Goal: Information Seeking & Learning: Learn about a topic

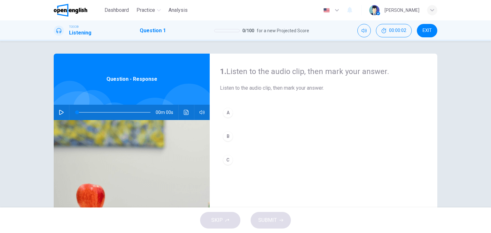
scroll to position [26, 0]
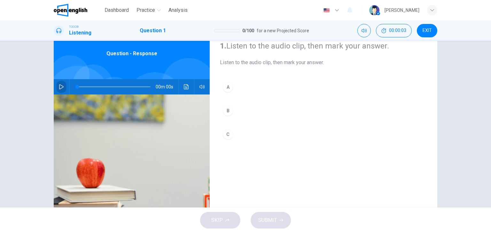
click at [60, 87] on icon "button" at bounding box center [61, 86] width 5 height 5
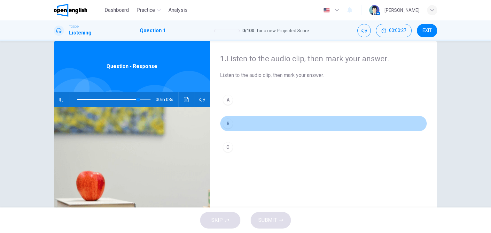
click at [226, 122] on div "B" at bounding box center [228, 124] width 10 height 10
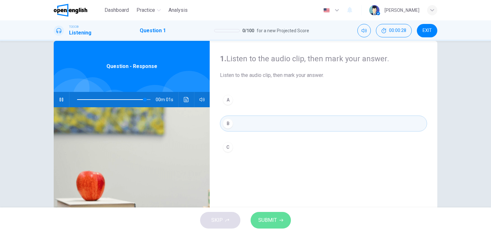
click at [276, 224] on span "SUBMIT" at bounding box center [267, 220] width 19 height 9
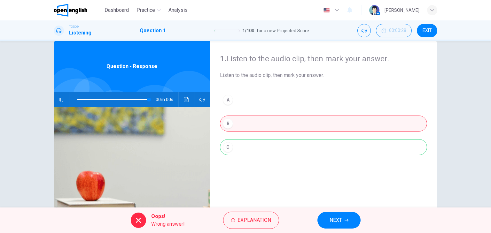
type input "*"
click at [340, 220] on span "NEXT" at bounding box center [335, 220] width 12 height 9
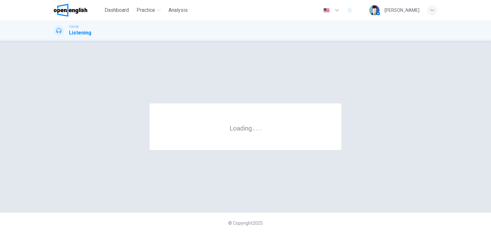
scroll to position [0, 0]
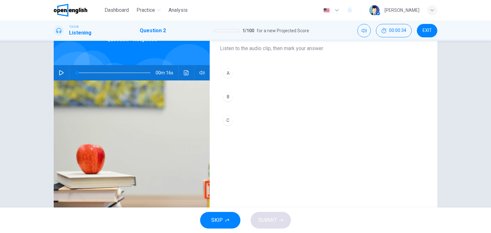
click at [360, 147] on div "2. Listen to the audio clip, then [PERSON_NAME] your answer. Listen to the audi…" at bounding box center [324, 125] width 228 height 222
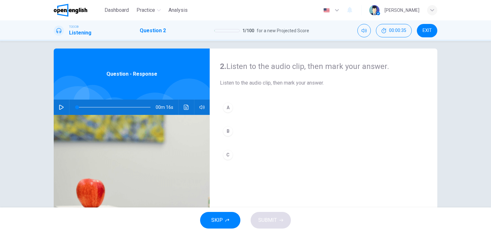
scroll to position [4, 0]
